Goal: Information Seeking & Learning: Learn about a topic

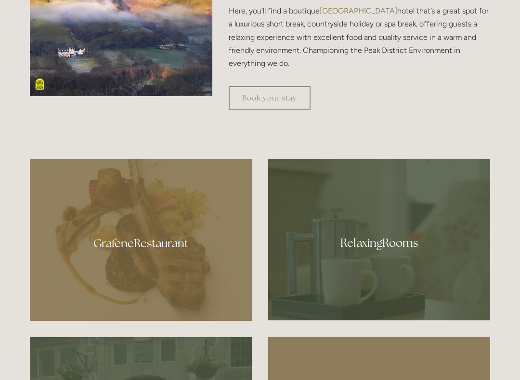
scroll to position [467, 0]
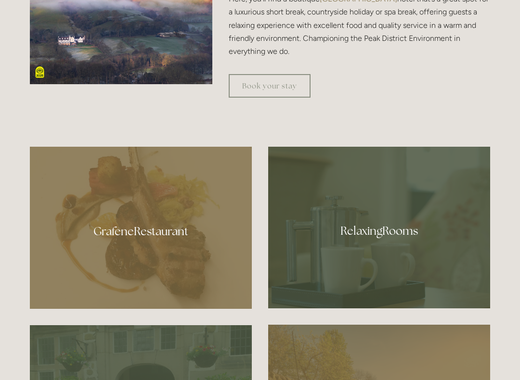
click at [393, 235] on div at bounding box center [379, 228] width 222 height 162
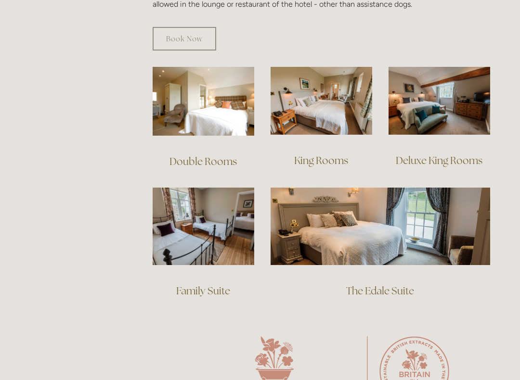
scroll to position [641, 0]
click at [424, 209] on img at bounding box center [379, 226] width 219 height 77
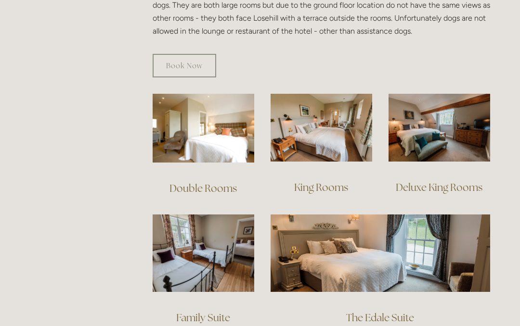
scroll to position [613, 0]
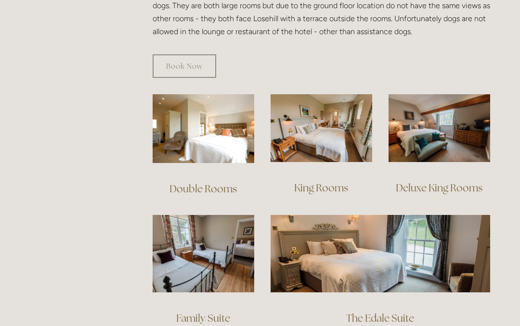
click at [452, 127] on img at bounding box center [439, 128] width 102 height 68
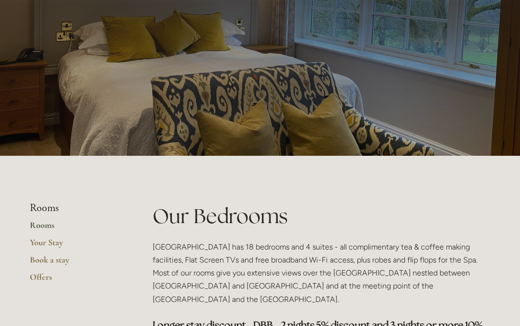
scroll to position [0, 0]
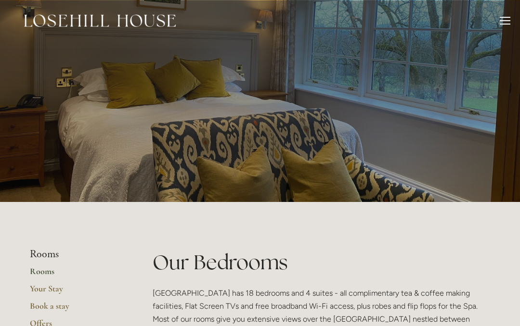
click at [505, 23] on div at bounding box center [505, 22] width 11 height 11
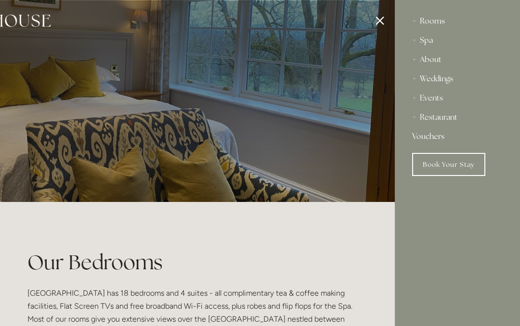
click at [444, 123] on div "Restaurant" at bounding box center [457, 117] width 90 height 19
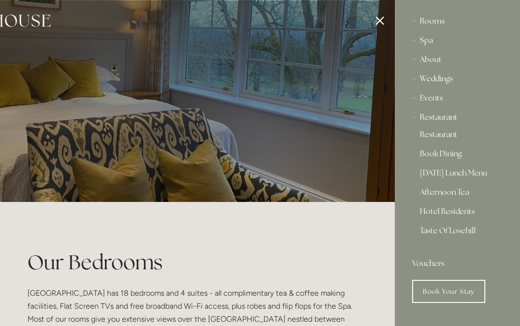
click at [456, 232] on link "Taste Of Losehill" at bounding box center [457, 234] width 75 height 15
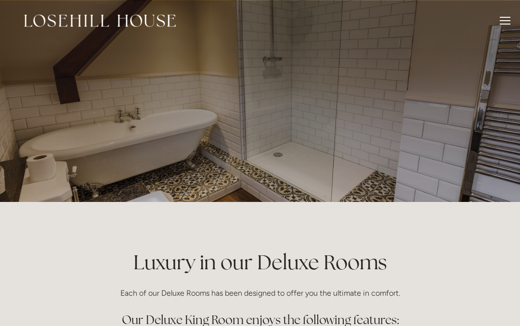
click at [397, 112] on p at bounding box center [259, 101] width 429 height 38
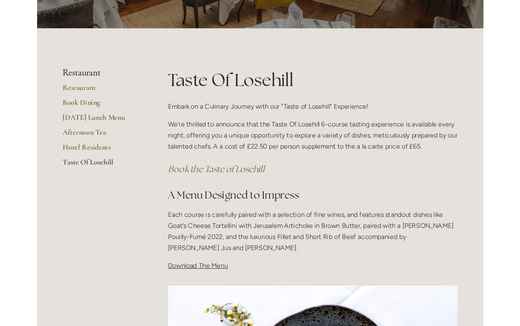
scroll to position [92, 0]
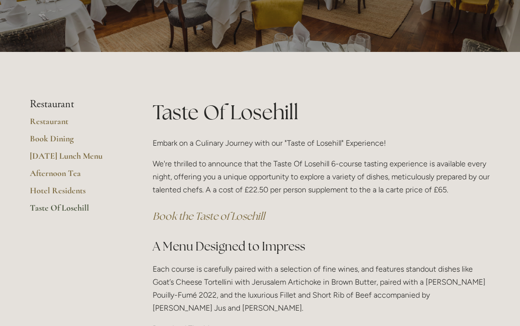
click at [91, 154] on link "[DATE] Lunch Menu" at bounding box center [76, 159] width 92 height 17
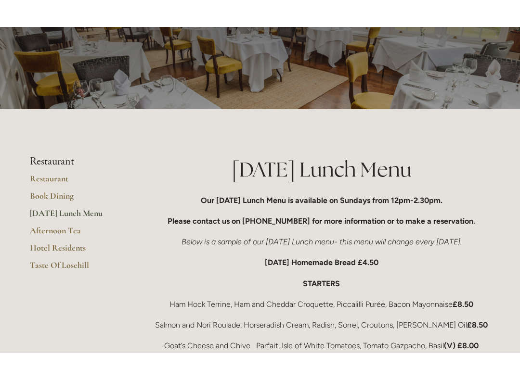
scroll to position [23, 0]
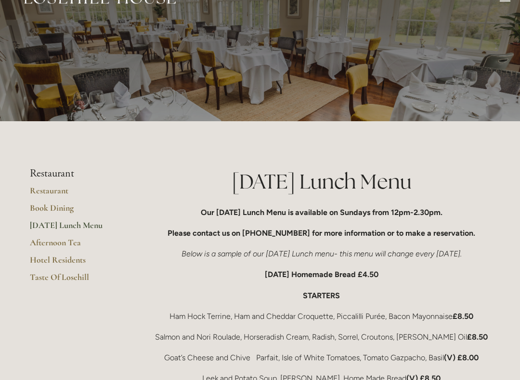
click at [62, 193] on link "Restaurant" at bounding box center [76, 193] width 92 height 17
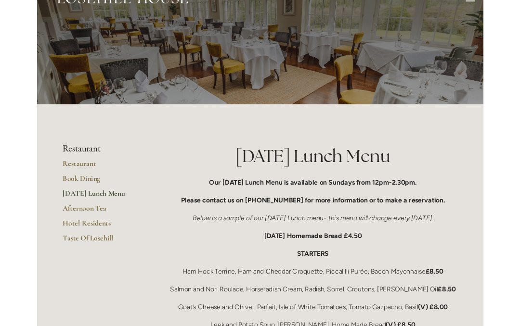
scroll to position [50, 0]
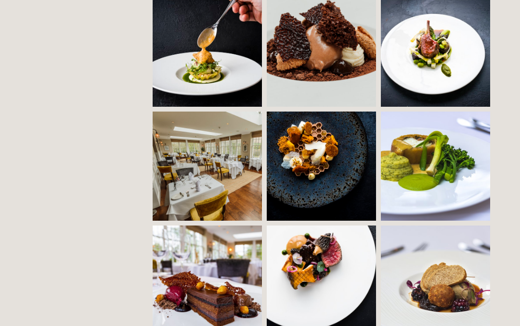
scroll to position [794, 0]
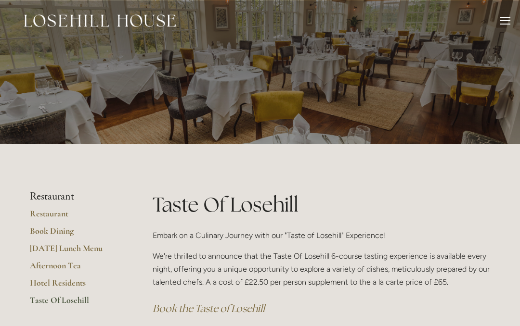
scroll to position [92, 0]
